Goal: Task Accomplishment & Management: Complete application form

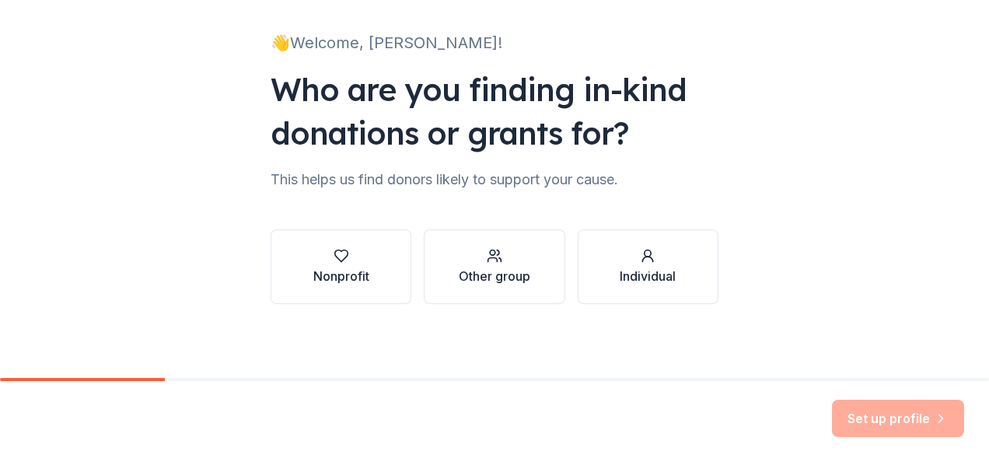
scroll to position [94, 0]
click at [339, 264] on div "Nonprofit" at bounding box center [341, 265] width 56 height 37
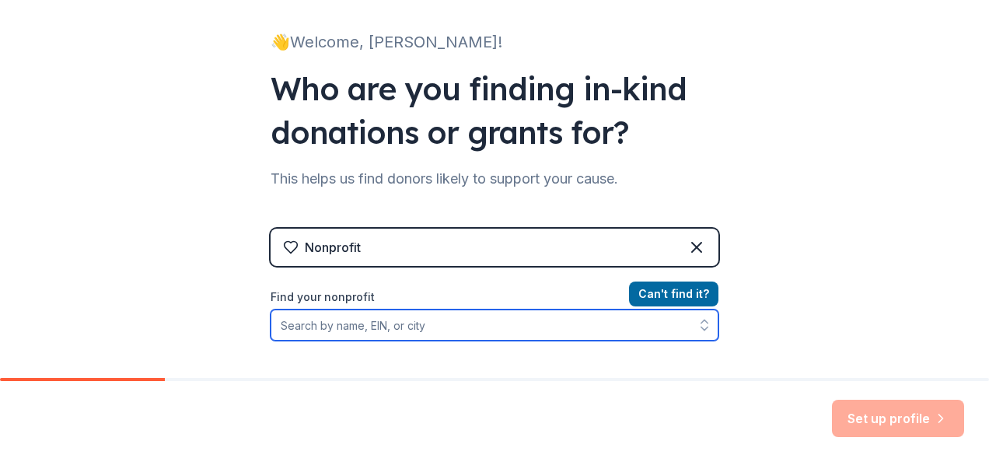
click at [370, 324] on input "Find your nonprofit" at bounding box center [495, 324] width 448 height 31
paste input "[US_EMPLOYER_IDENTIFICATION_NUMBER]"
type input "[US_EMPLOYER_IDENTIFICATION_NUMBER]"
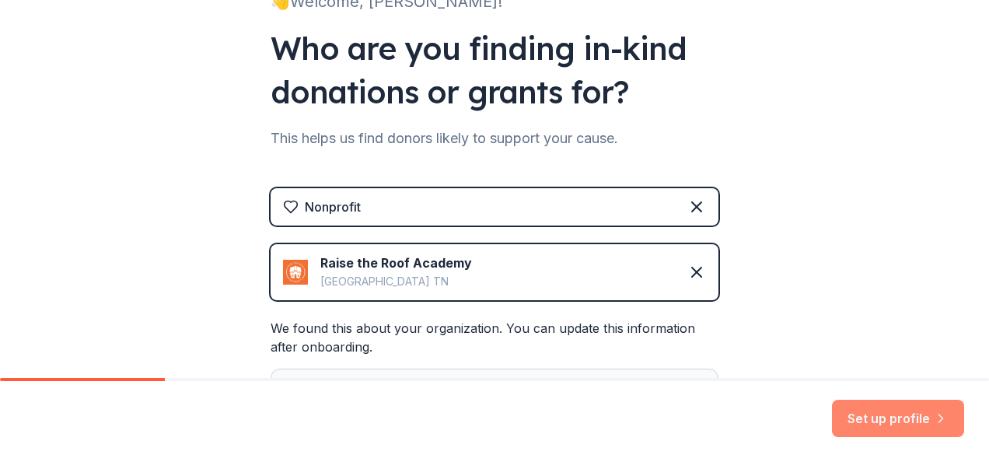
click at [876, 420] on button "Set up profile" at bounding box center [898, 418] width 132 height 37
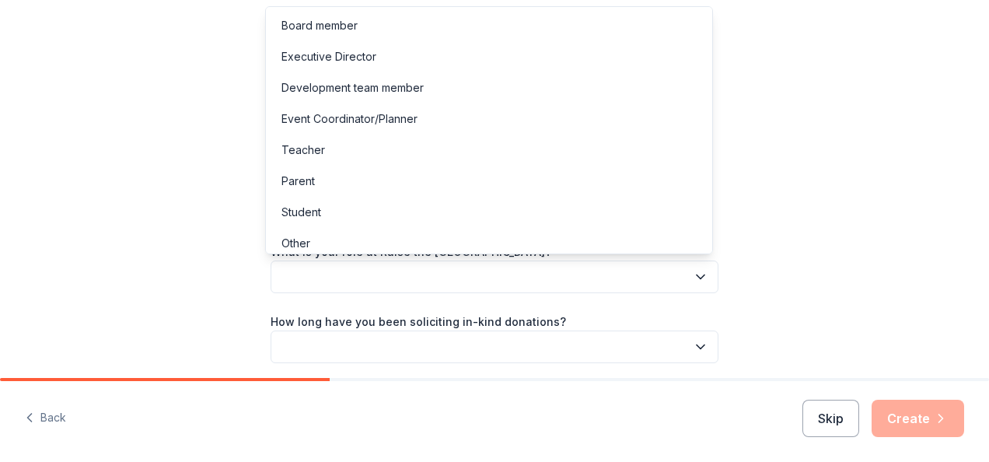
click at [386, 271] on button "button" at bounding box center [495, 276] width 448 height 33
click at [366, 117] on div "Event Coordinator/Planner" at bounding box center [349, 119] width 136 height 19
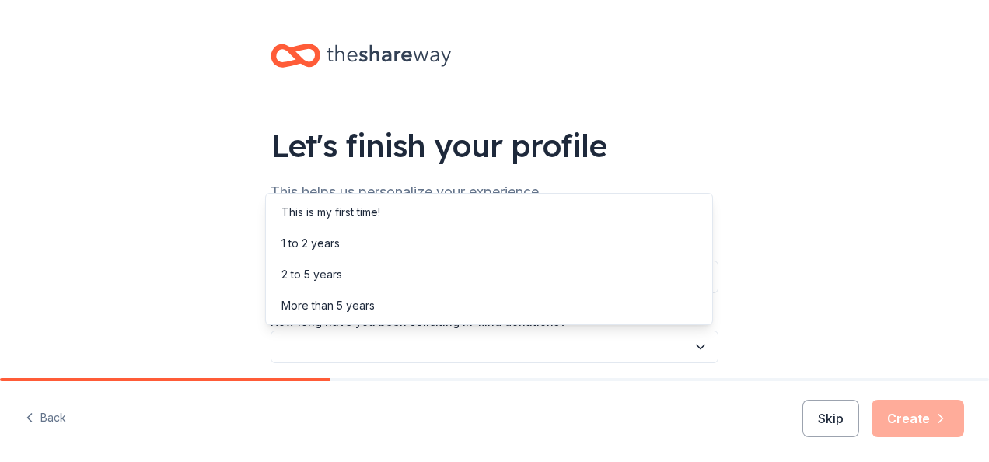
click at [321, 344] on button "button" at bounding box center [495, 346] width 448 height 33
click at [347, 208] on div "This is my first time!" at bounding box center [330, 212] width 99 height 19
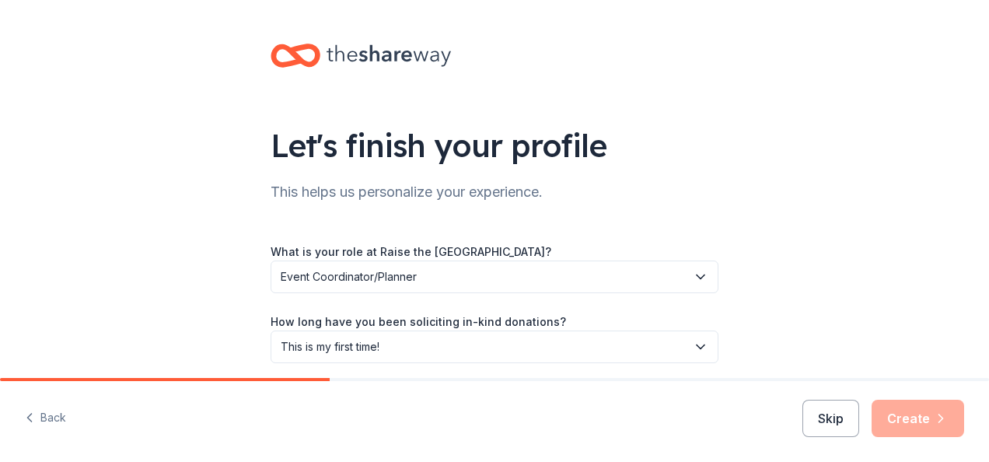
scroll to position [130, 0]
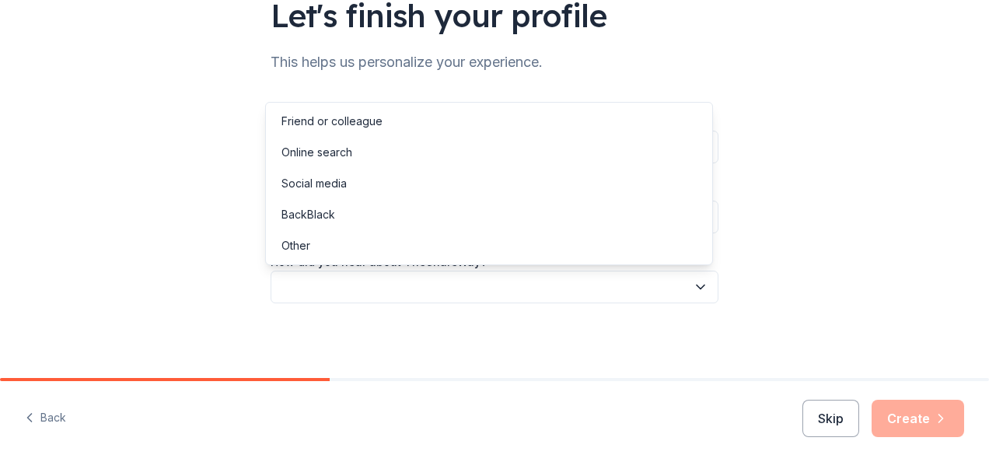
click at [415, 287] on button "button" at bounding box center [495, 287] width 448 height 33
click at [329, 148] on div "Online search" at bounding box center [316, 152] width 71 height 19
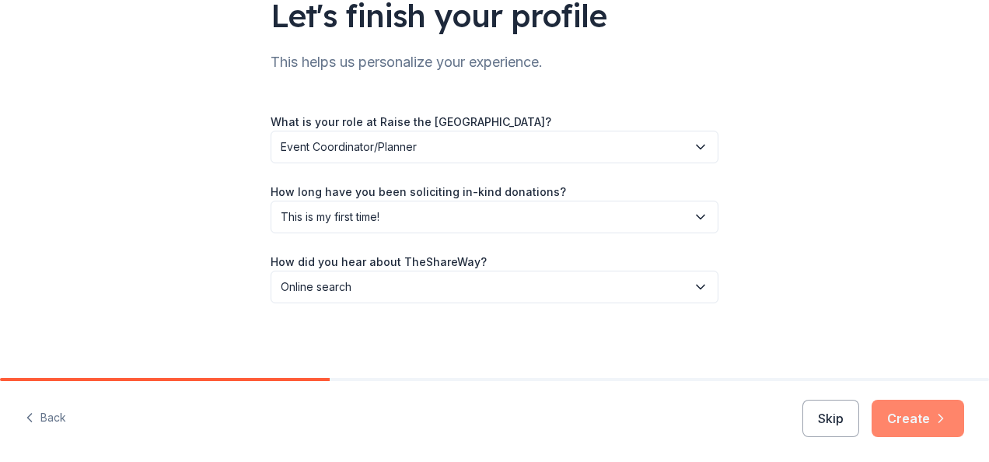
click at [922, 416] on button "Create" at bounding box center [918, 418] width 93 height 37
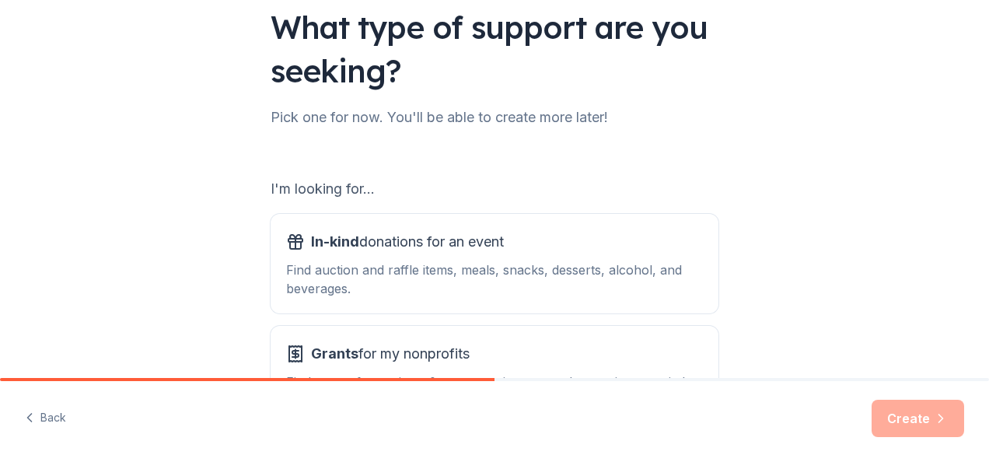
scroll to position [156, 0]
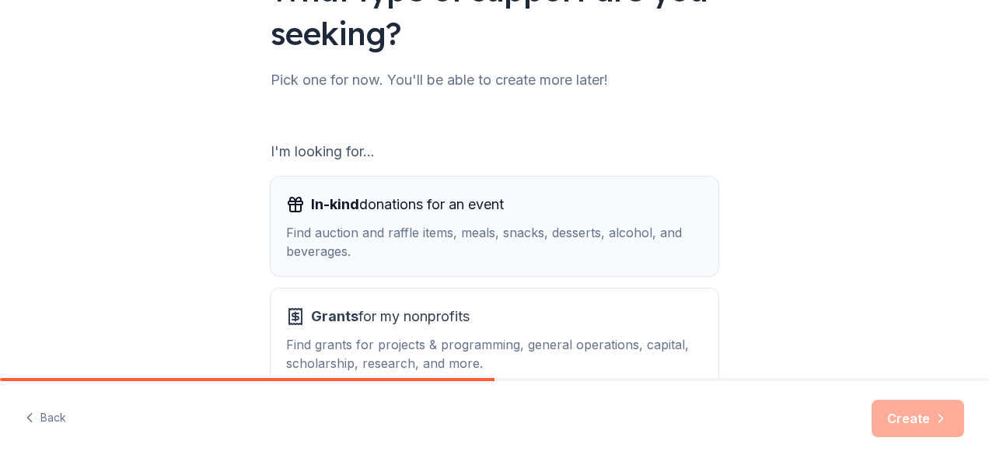
click at [375, 198] on span "In-kind donations for an event" at bounding box center [407, 204] width 193 height 25
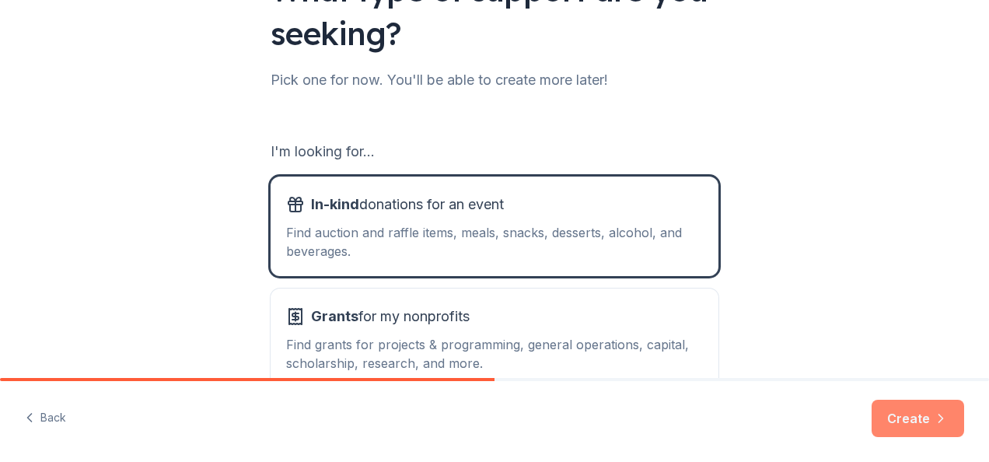
click at [915, 418] on button "Create" at bounding box center [918, 418] width 93 height 37
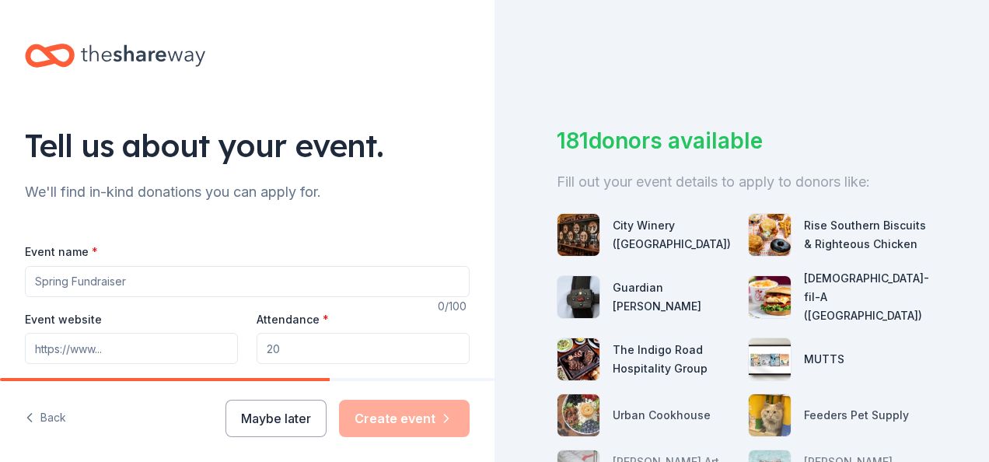
click at [100, 281] on input "Event name *" at bounding box center [247, 281] width 445 height 31
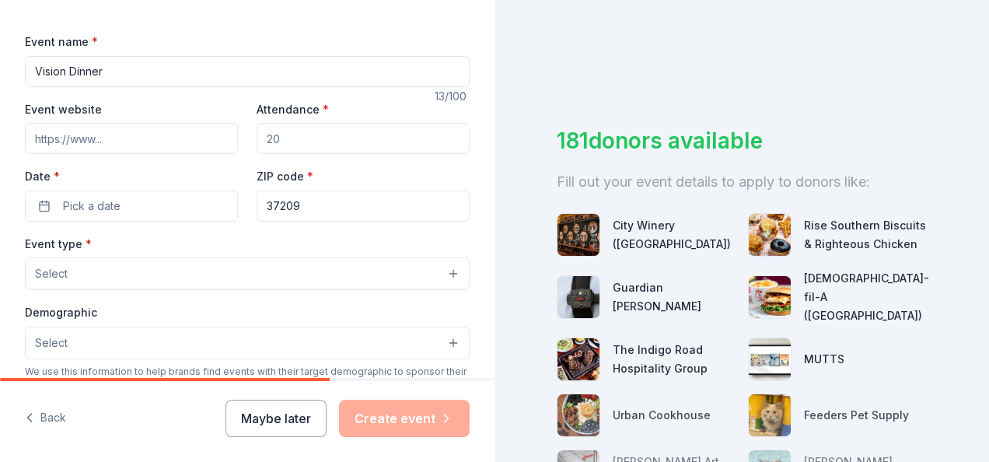
scroll to position [233, 0]
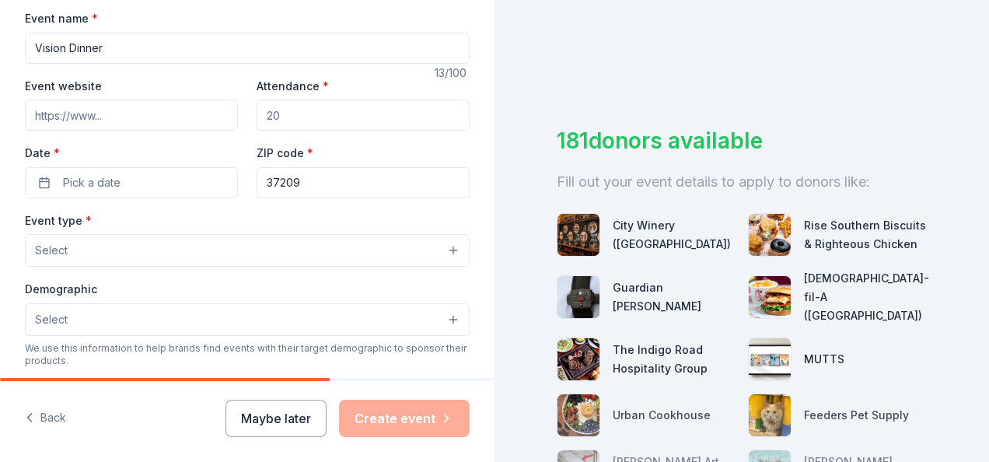
type input "Vision Dinner"
click at [151, 107] on input "Event website" at bounding box center [131, 115] width 213 height 31
drag, startPoint x: 37, startPoint y: 118, endPoint x: 123, endPoint y: 112, distance: 85.8
click at [123, 112] on input "Event website" at bounding box center [131, 115] width 213 height 31
click at [109, 117] on input "Event website" at bounding box center [131, 115] width 213 height 31
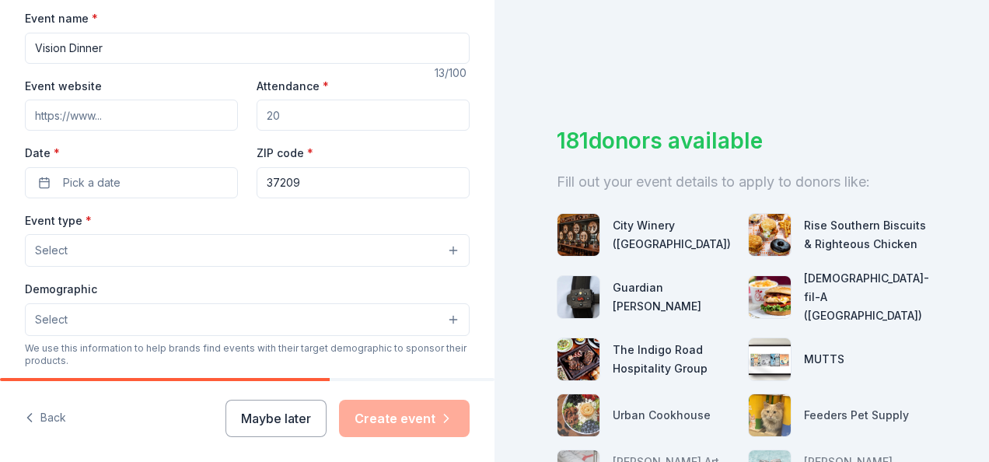
paste input "[DOMAIN_NAME]"
type input "[DOMAIN_NAME]"
drag, startPoint x: 289, startPoint y: 114, endPoint x: 267, endPoint y: 109, distance: 22.4
click at [265, 110] on input "Attendance *" at bounding box center [363, 115] width 213 height 31
click at [273, 119] on input "Attendance *" at bounding box center [363, 115] width 213 height 31
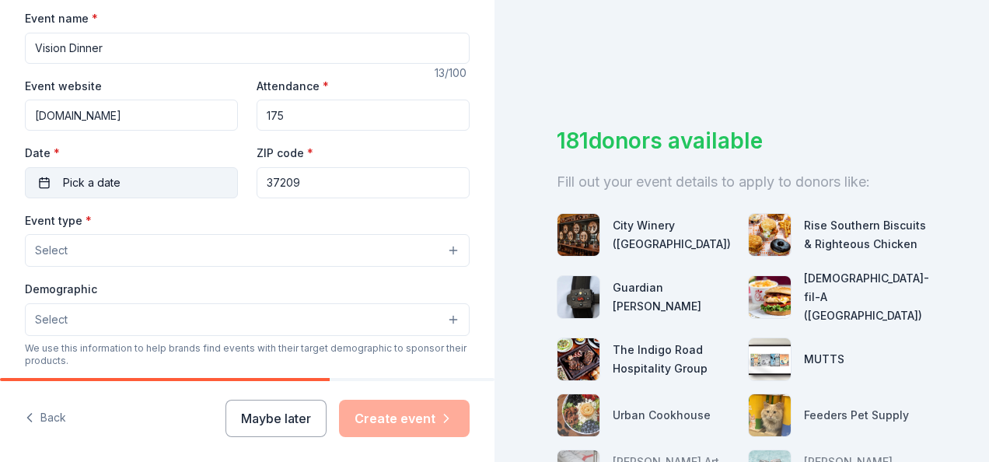
type input "175"
click at [125, 180] on button "Pick a date" at bounding box center [131, 182] width 213 height 31
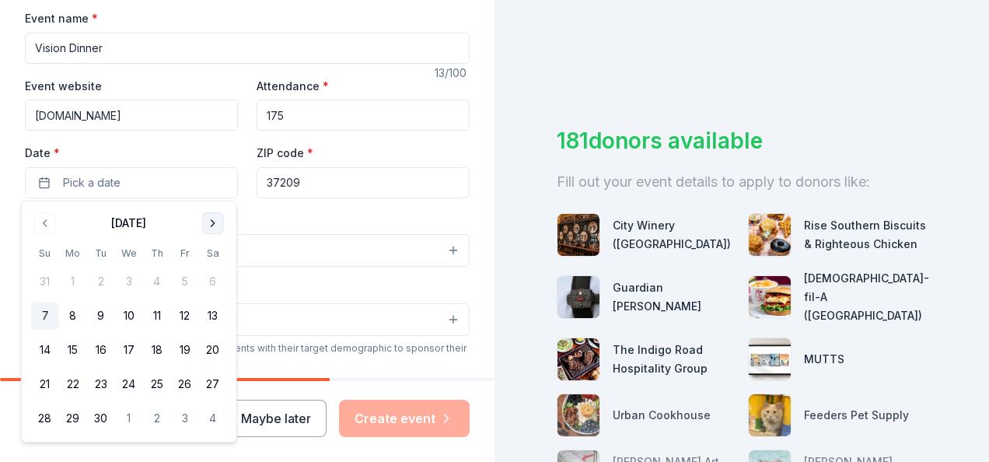
click at [211, 224] on button "Go to next month" at bounding box center [213, 223] width 22 height 22
click at [71, 309] on button "3" at bounding box center [73, 316] width 28 height 28
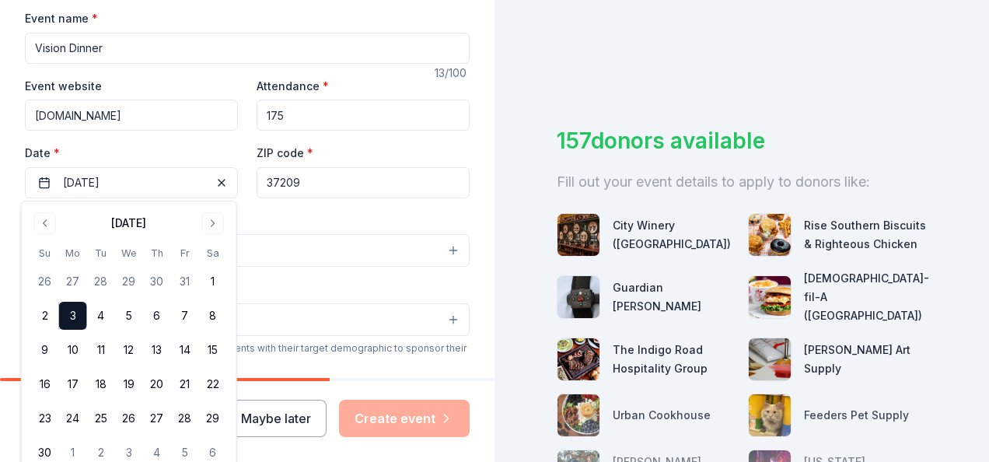
click at [71, 316] on button "3" at bounding box center [73, 316] width 28 height 28
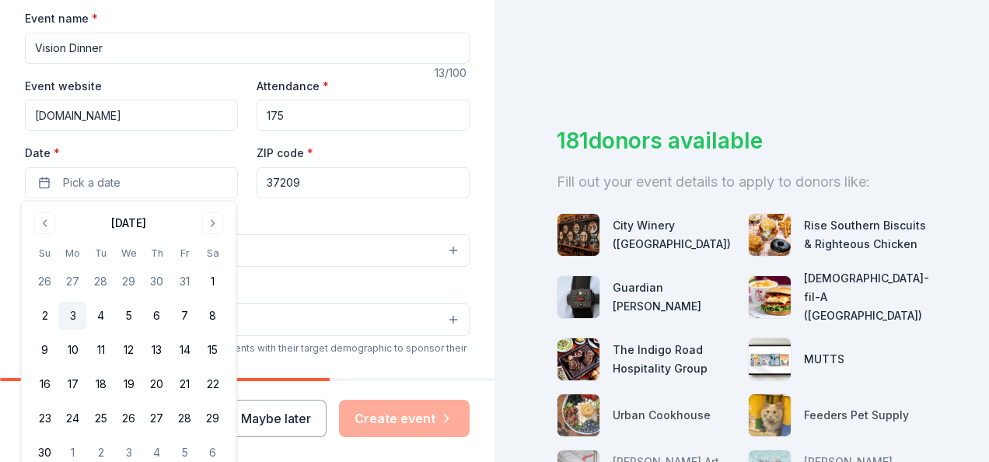
click at [68, 314] on button "3" at bounding box center [73, 316] width 28 height 28
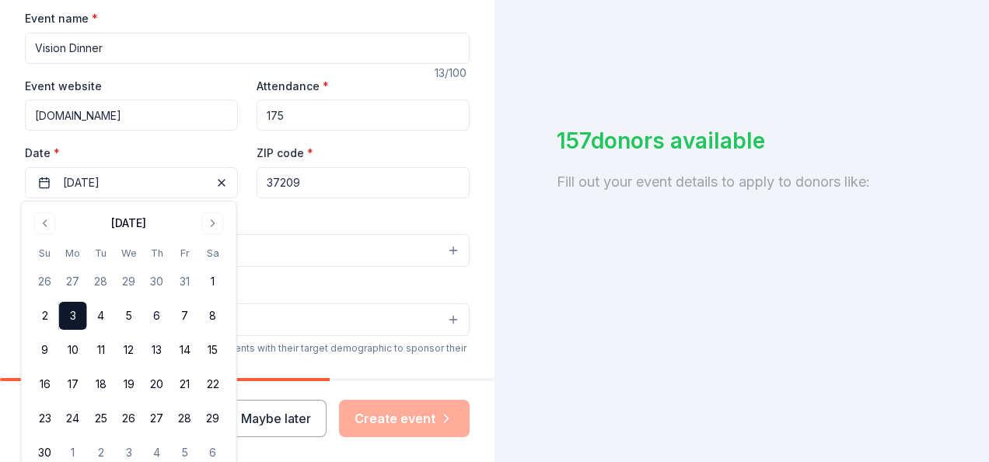
click at [330, 299] on div "Demographic Select" at bounding box center [247, 307] width 445 height 57
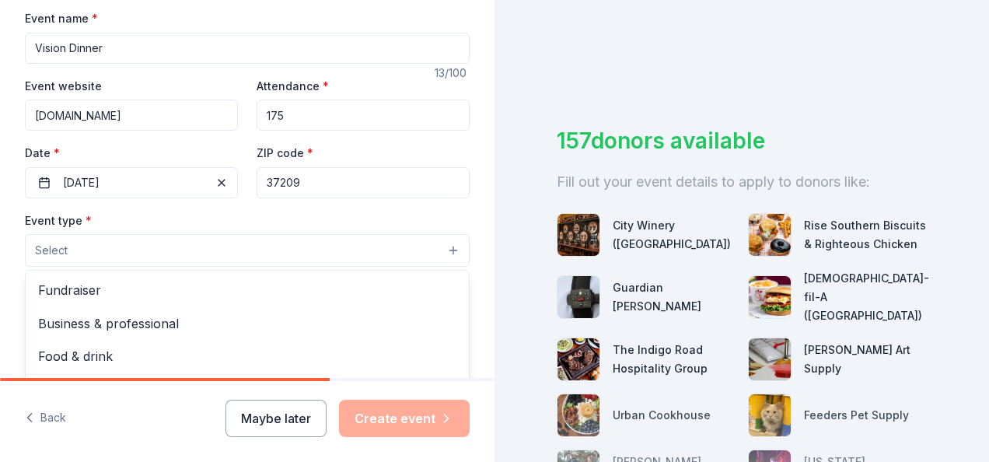
click at [86, 250] on button "Select" at bounding box center [247, 250] width 445 height 33
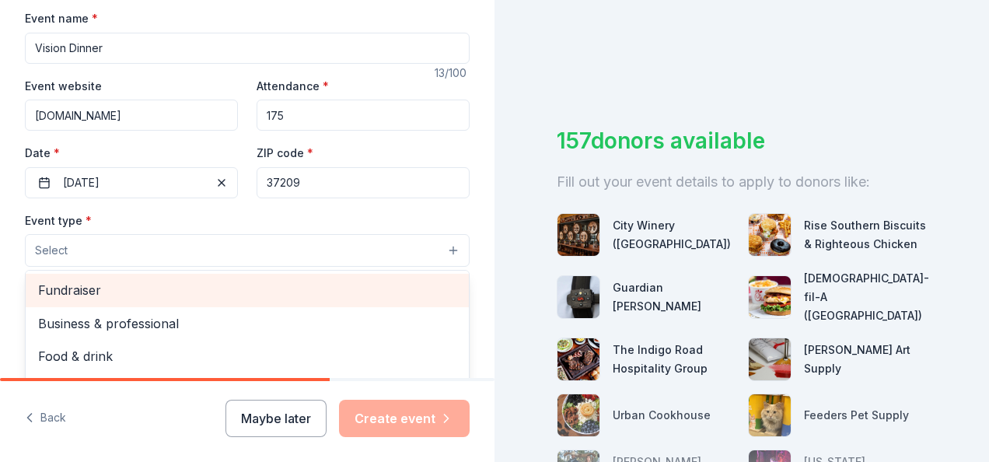
click at [96, 288] on span "Fundraiser" at bounding box center [247, 290] width 418 height 20
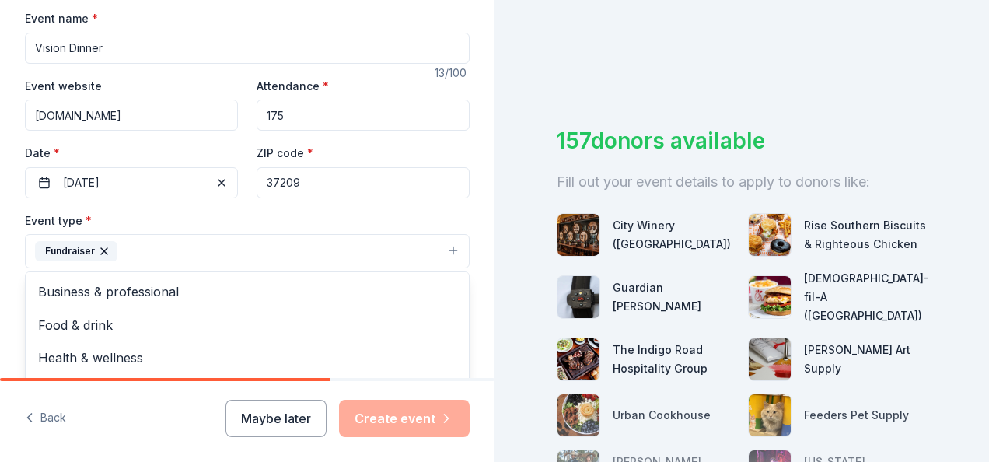
click at [159, 208] on div "Event name * Vision Dinner 13 /100 Event website [DOMAIN_NAME] Attendance * 175…" at bounding box center [247, 369] width 445 height 720
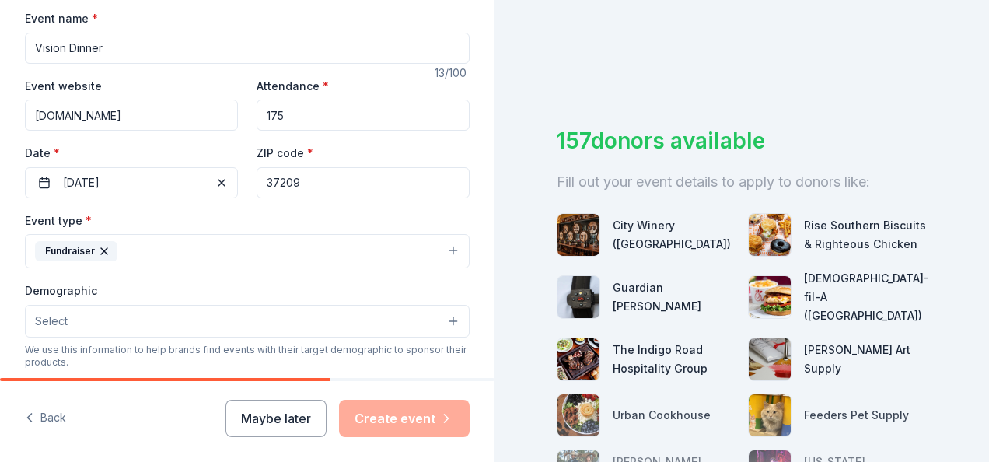
click at [129, 248] on button "Fundraiser" at bounding box center [247, 251] width 445 height 34
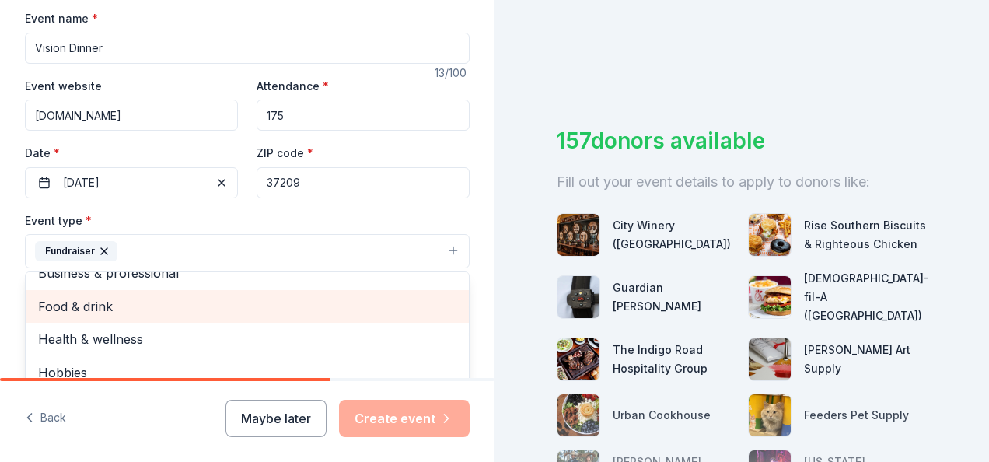
scroll to position [0, 0]
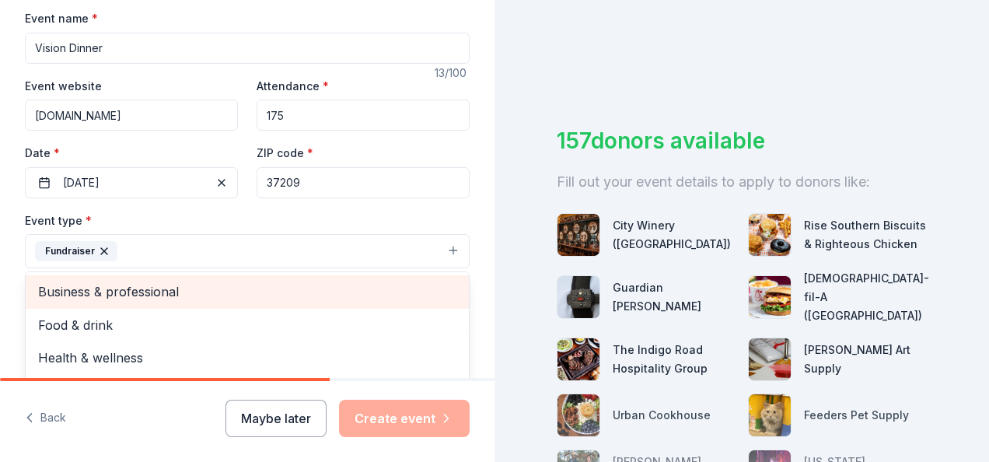
click at [131, 291] on span "Business & professional" at bounding box center [247, 291] width 418 height 20
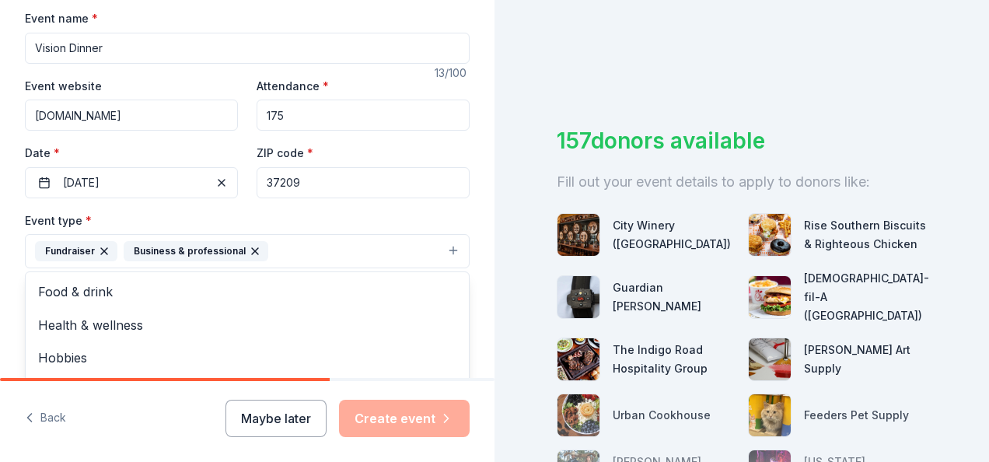
click at [149, 205] on div "Event name * Vision Dinner 13 /100 Event website [DOMAIN_NAME] Attendance * 175…" at bounding box center [247, 369] width 445 height 720
click at [110, 316] on button "Select" at bounding box center [247, 321] width 445 height 33
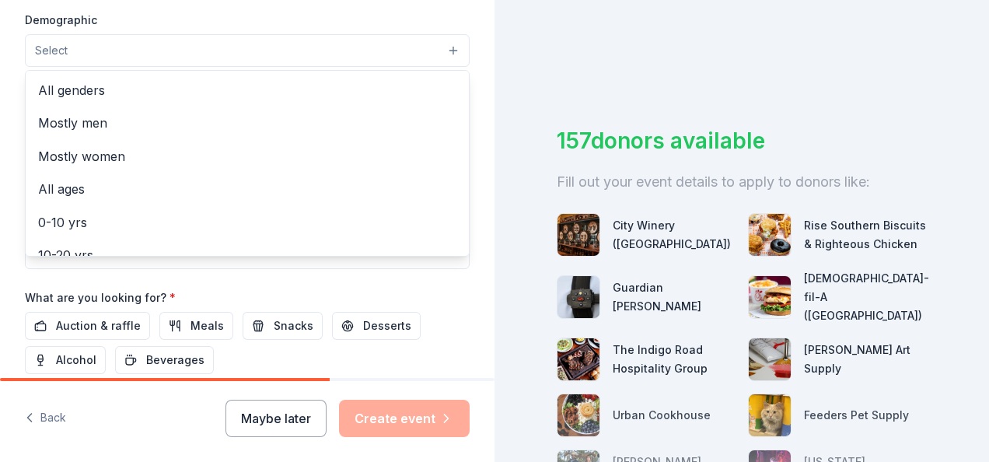
scroll to position [544, 0]
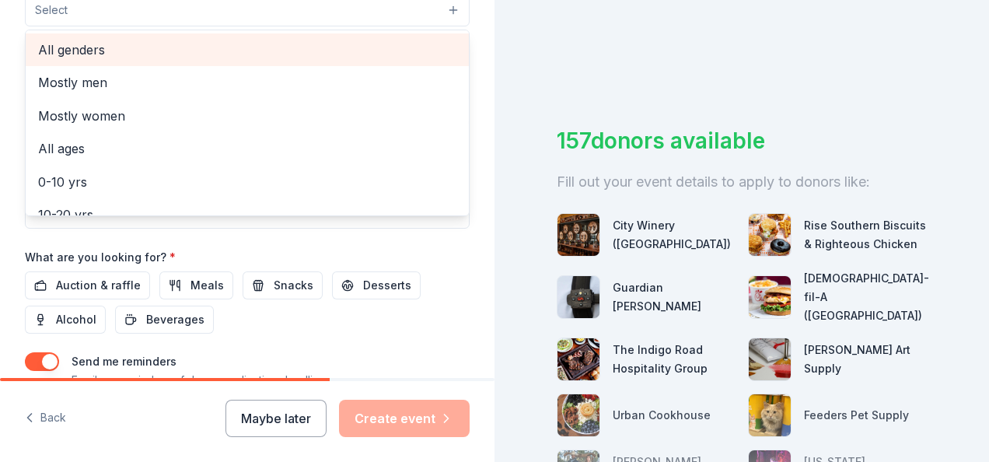
click at [79, 50] on span "All genders" at bounding box center [247, 50] width 418 height 20
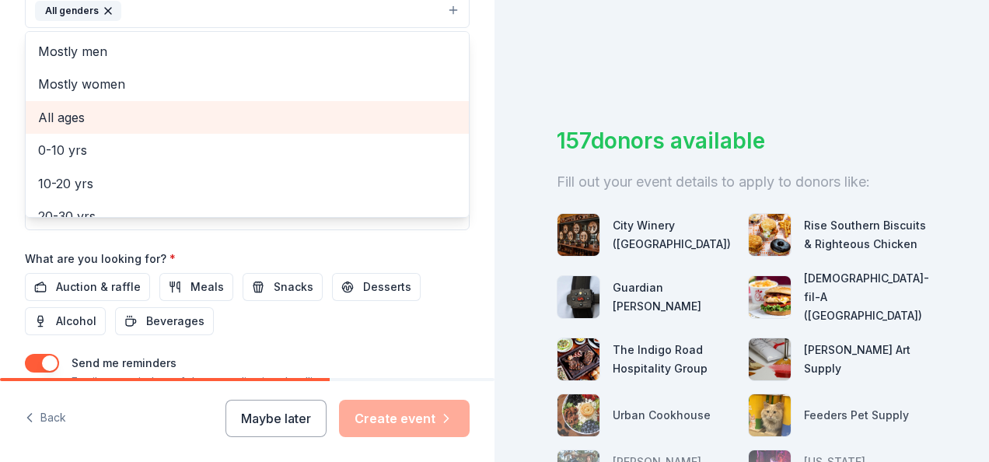
click at [69, 114] on span "All ages" at bounding box center [247, 117] width 418 height 20
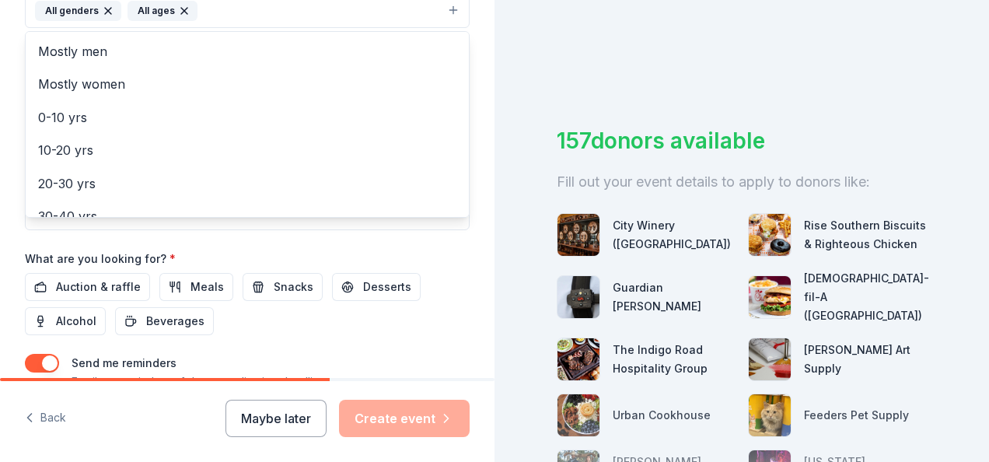
click at [193, 244] on div "Event name * Vision Dinner 13 /100 Event website [DOMAIN_NAME] Attendance * 175…" at bounding box center [247, 59] width 445 height 722
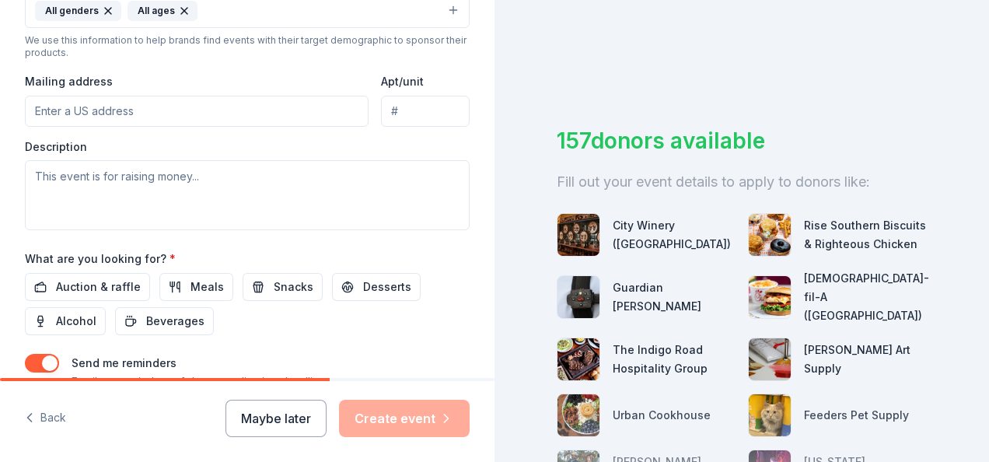
scroll to position [535, 0]
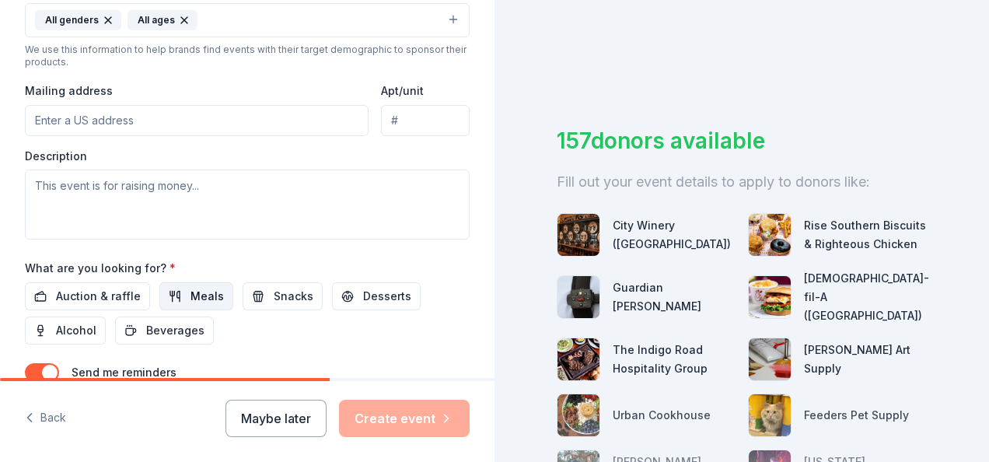
click at [191, 288] on span "Meals" at bounding box center [207, 296] width 33 height 19
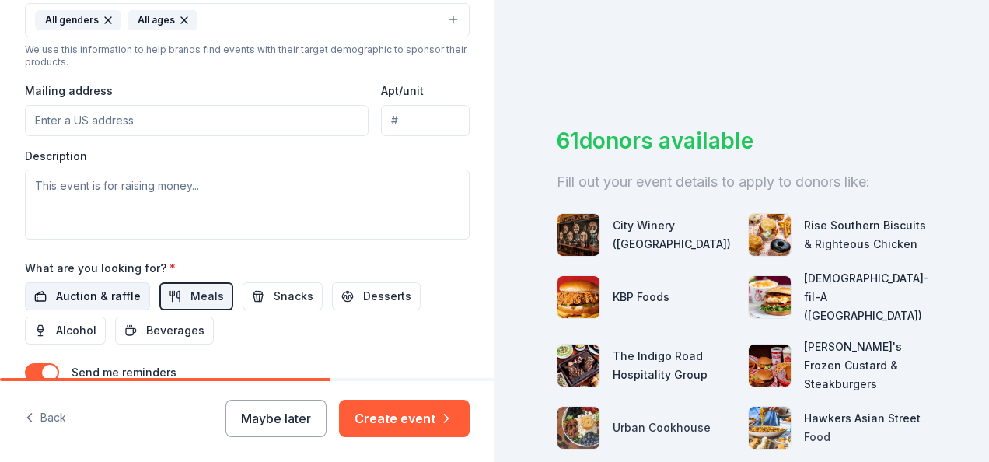
click at [89, 287] on span "Auction & raffle" at bounding box center [98, 296] width 85 height 19
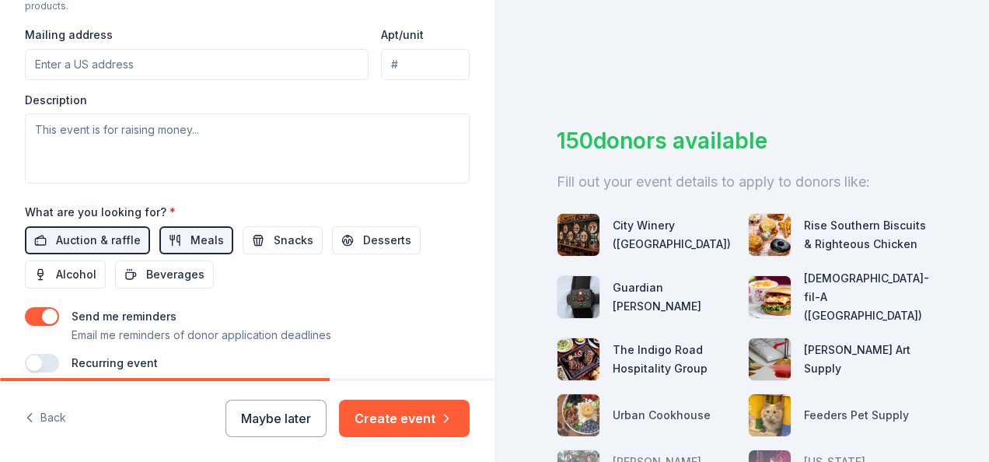
scroll to position [655, 0]
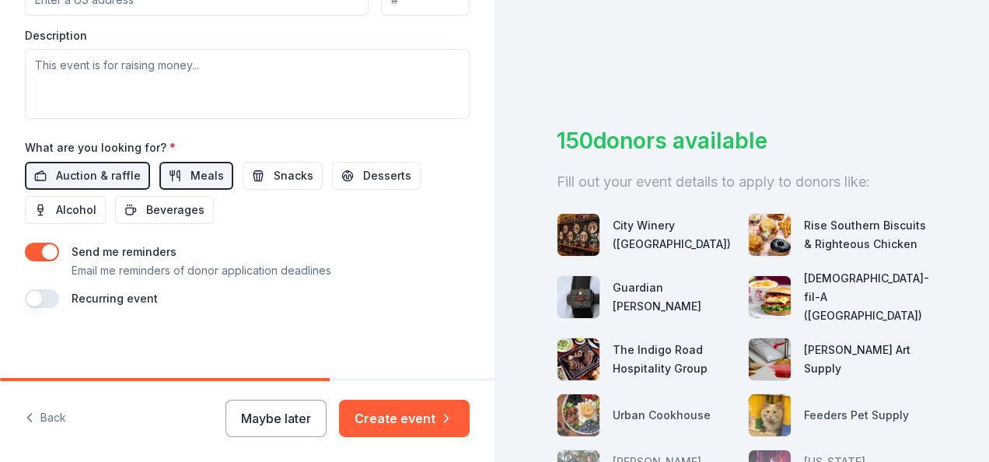
click at [49, 294] on button "button" at bounding box center [42, 298] width 34 height 19
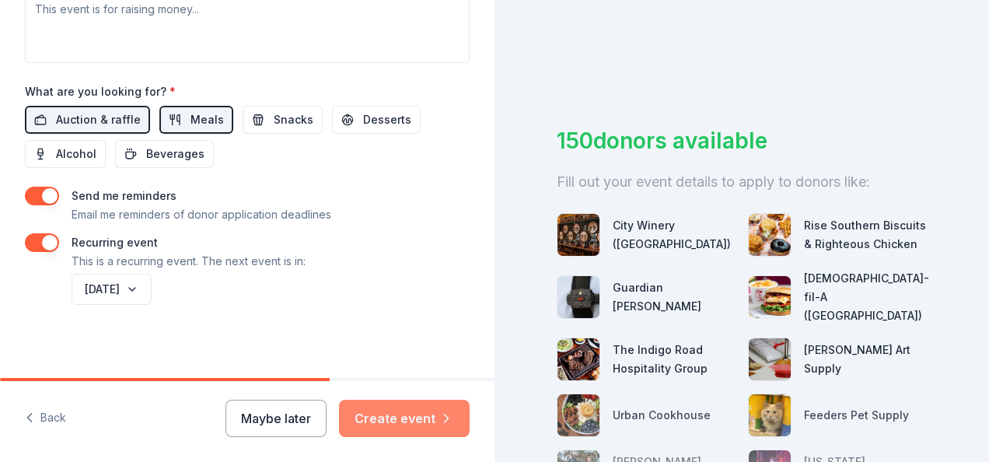
click at [418, 418] on button "Create event" at bounding box center [404, 418] width 131 height 37
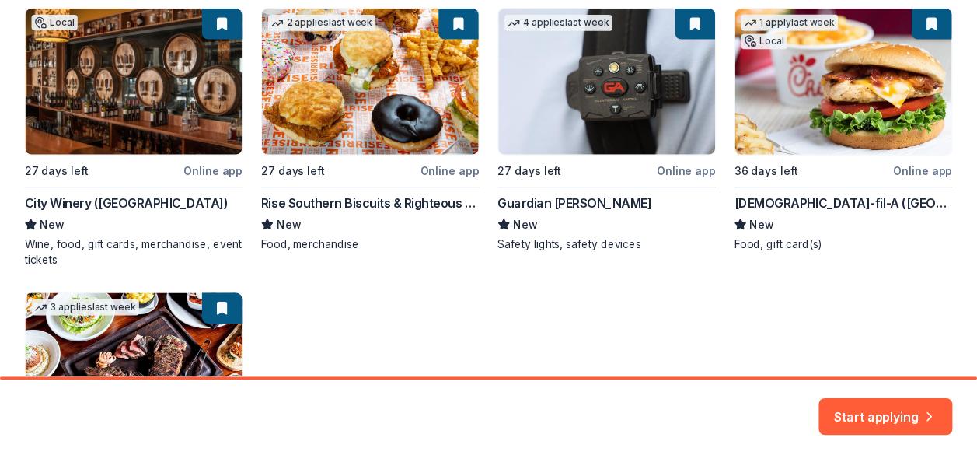
scroll to position [311, 0]
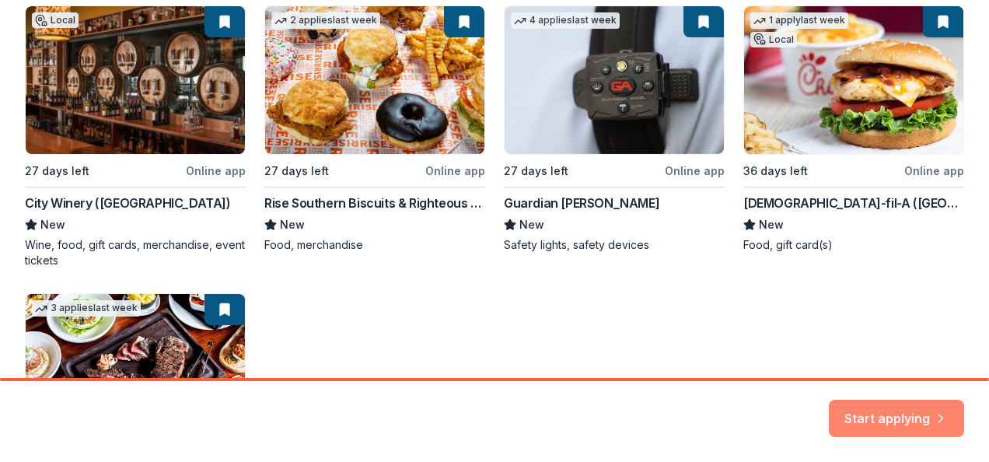
click at [871, 416] on button "Start applying" at bounding box center [896, 408] width 135 height 37
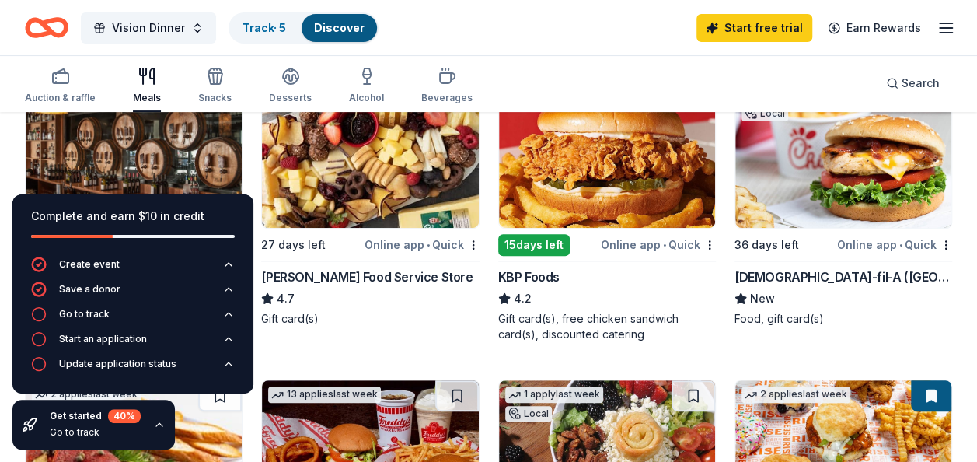
scroll to position [233, 0]
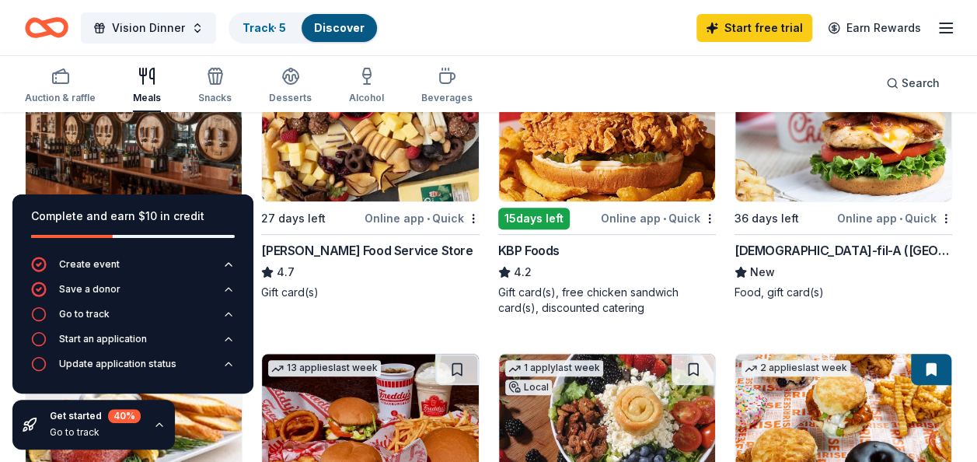
click at [140, 436] on div "Get started 40 % Go to track" at bounding box center [93, 425] width 163 height 50
click at [156, 425] on icon "button" at bounding box center [159, 424] width 6 height 3
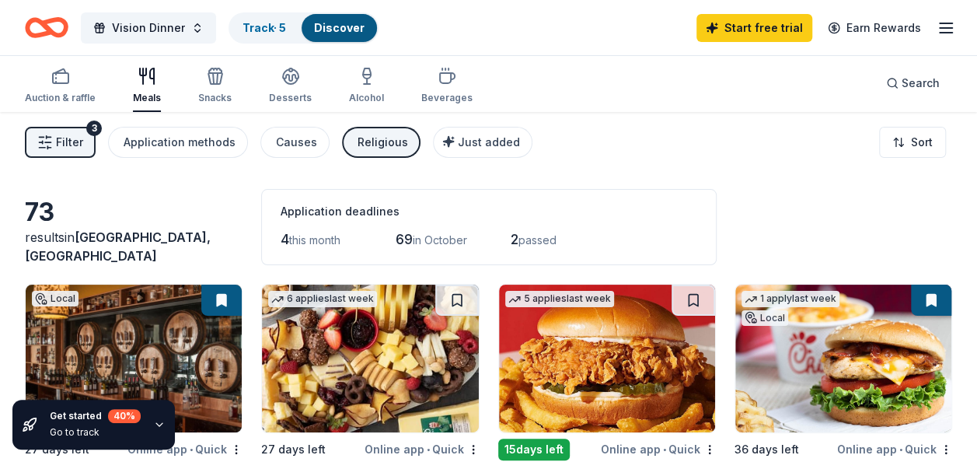
scroll to position [0, 0]
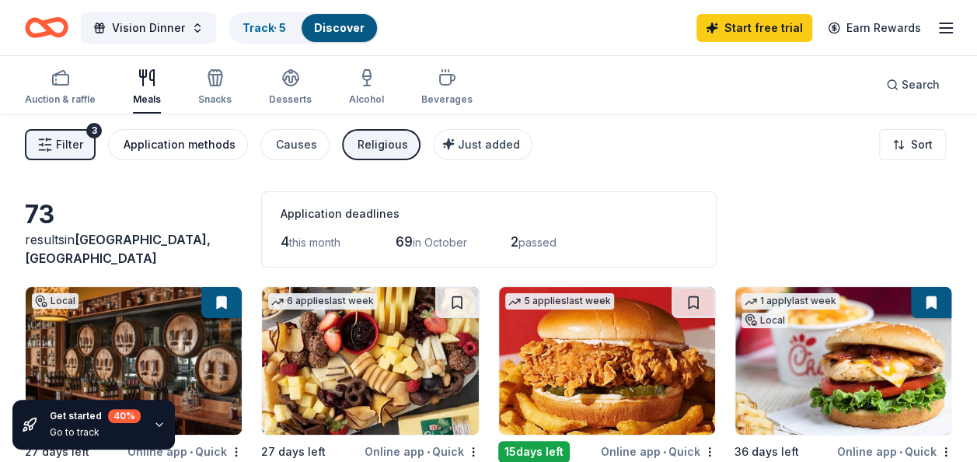
click at [180, 148] on div "Application methods" at bounding box center [180, 144] width 112 height 19
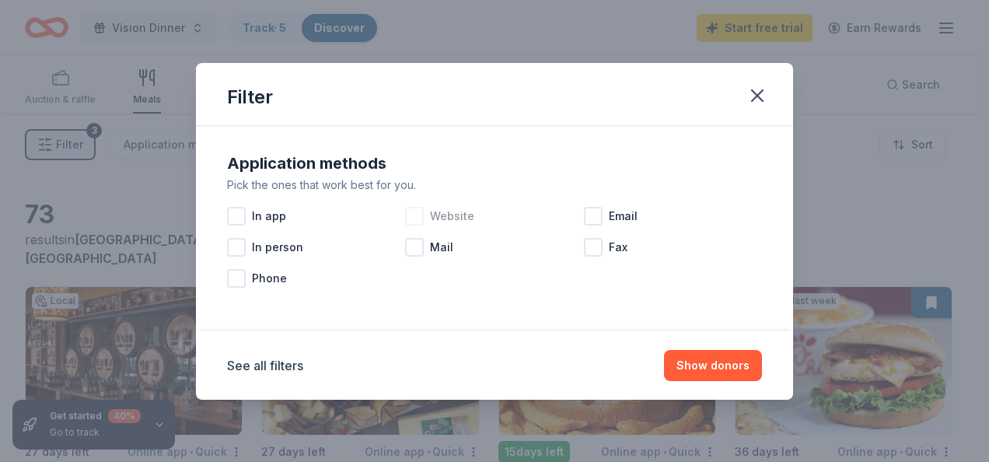
click at [412, 212] on div at bounding box center [414, 216] width 19 height 19
click at [595, 214] on div at bounding box center [593, 216] width 19 height 19
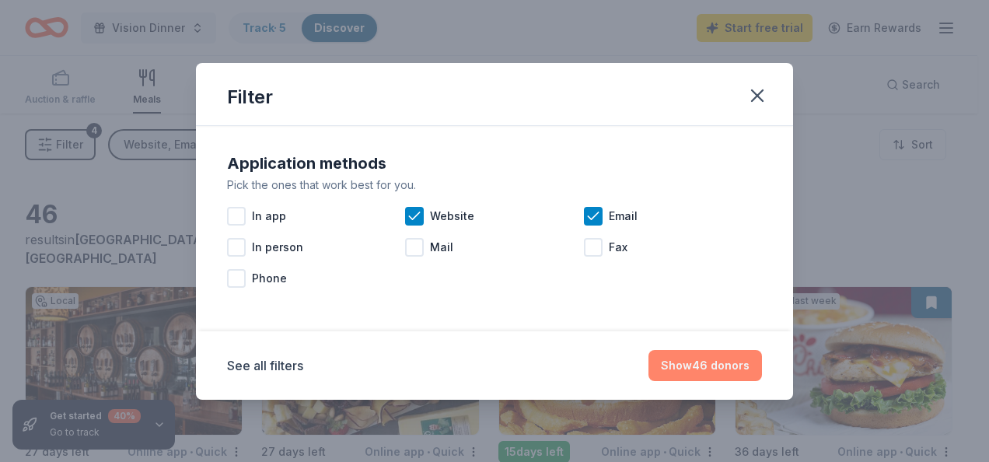
click at [684, 365] on button "Show 46 donors" at bounding box center [706, 365] width 114 height 31
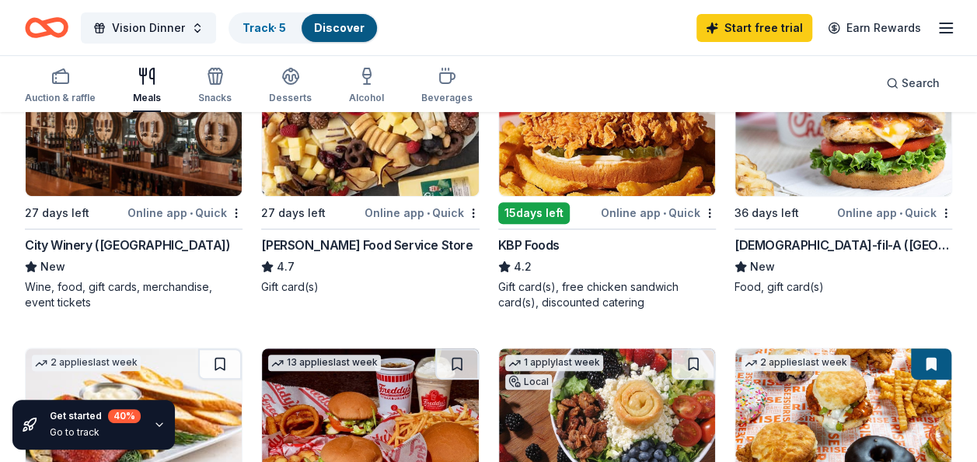
scroll to position [233, 0]
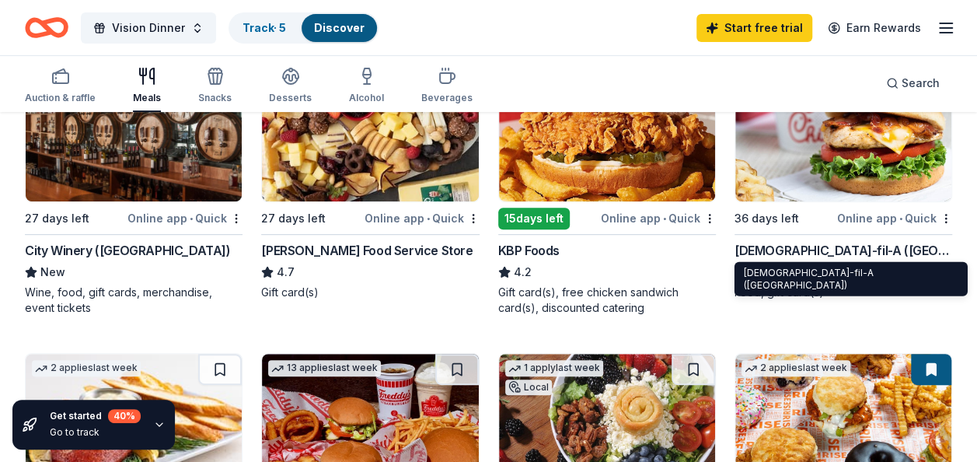
click at [806, 249] on div "[DEMOGRAPHIC_DATA]-fil-A ([GEOGRAPHIC_DATA])" at bounding box center [844, 250] width 218 height 19
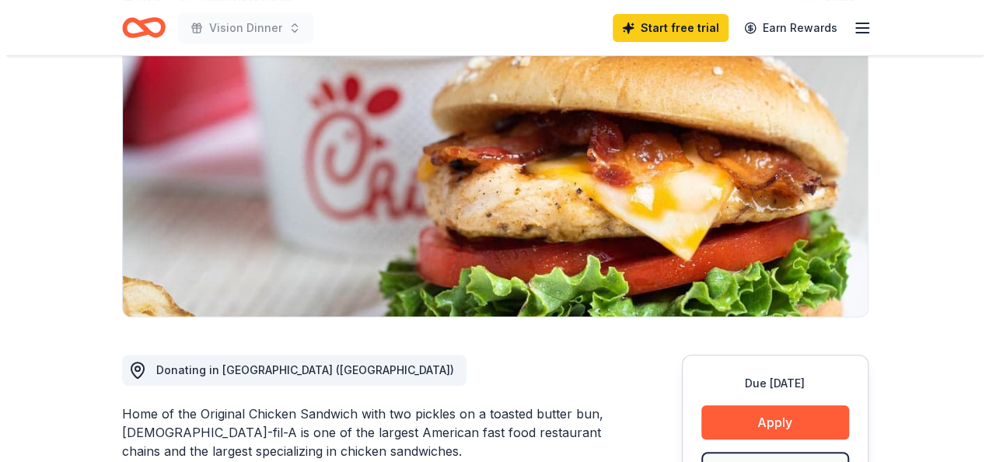
scroll to position [156, 0]
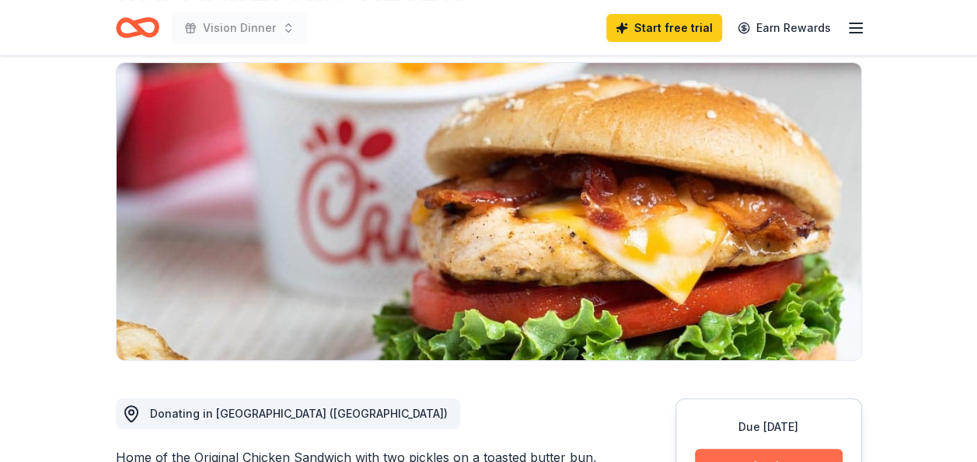
click at [785, 449] on button "Apply" at bounding box center [769, 466] width 148 height 34
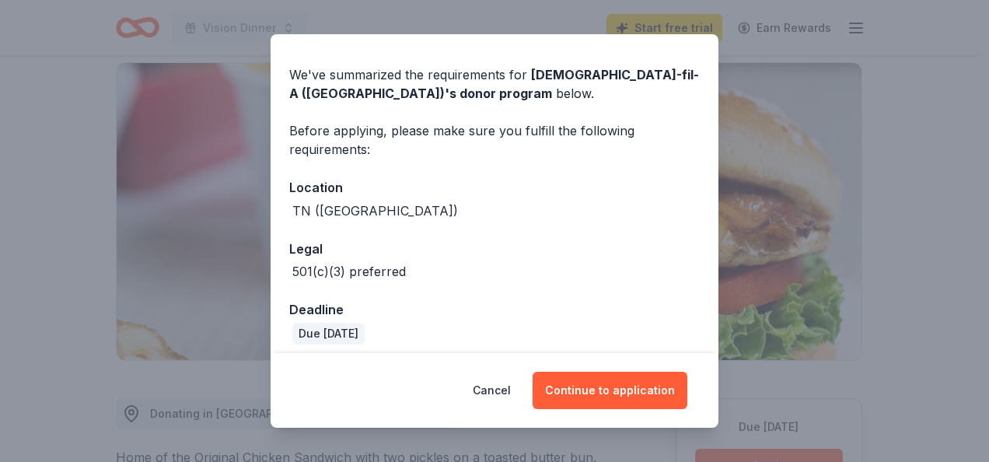
scroll to position [115, 0]
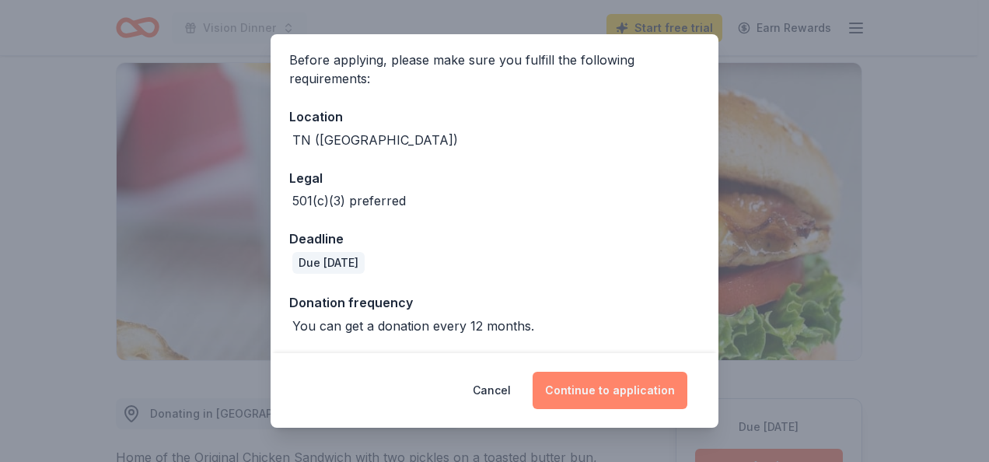
click at [631, 390] on button "Continue to application" at bounding box center [610, 390] width 155 height 37
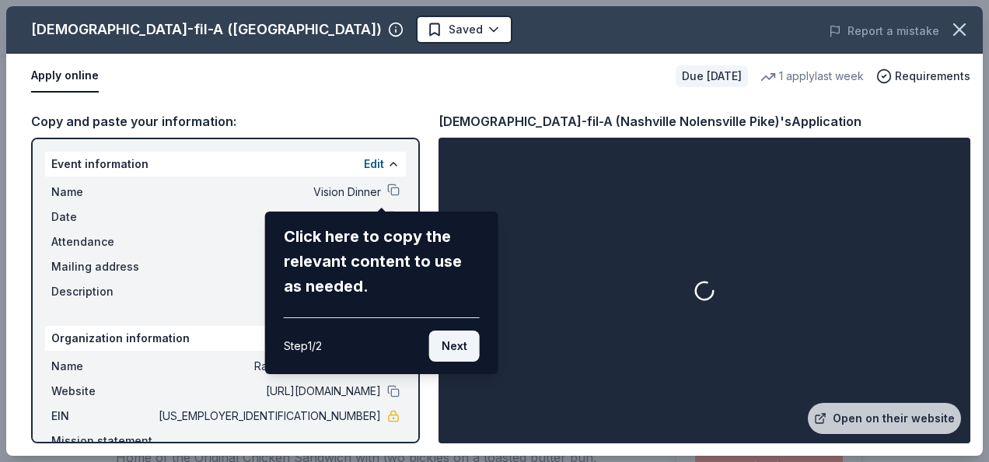
click at [454, 345] on button "Next" at bounding box center [454, 345] width 51 height 31
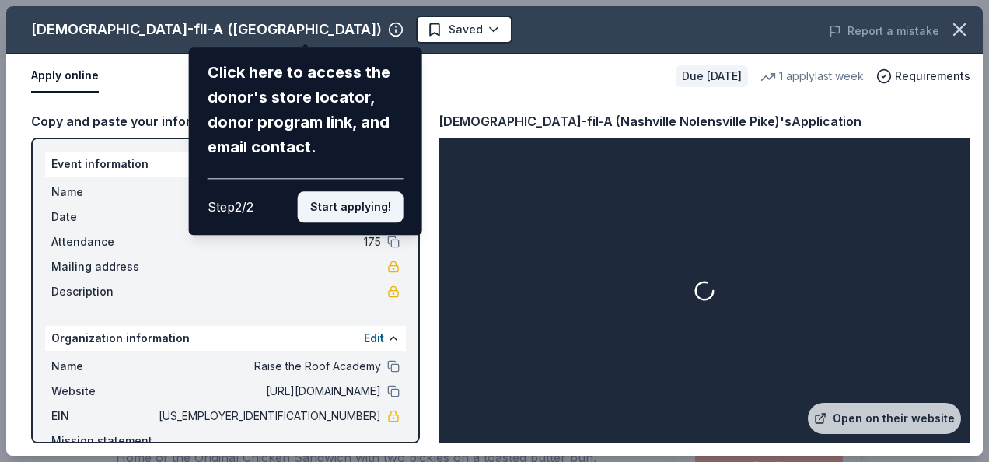
click at [342, 203] on button "Start applying!" at bounding box center [351, 206] width 106 height 31
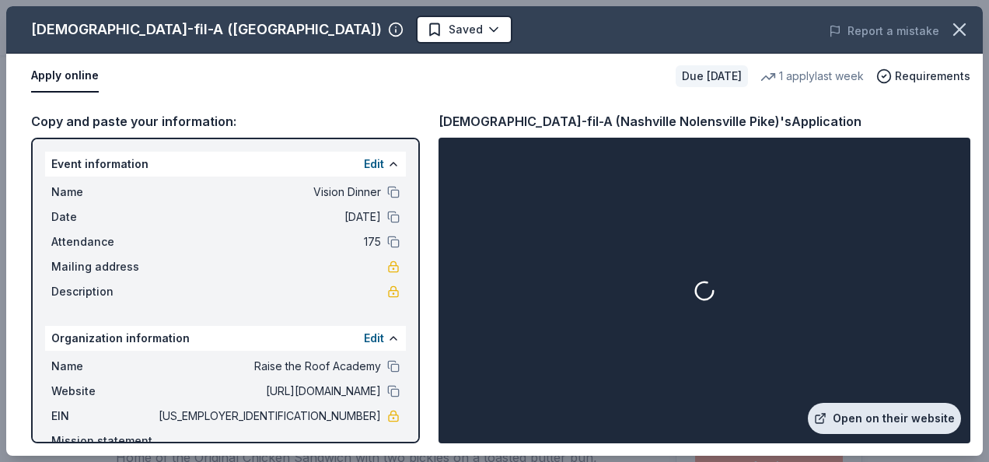
click at [869, 417] on link "Open on their website" at bounding box center [884, 418] width 153 height 31
